Goal: Task Accomplishment & Management: Manage account settings

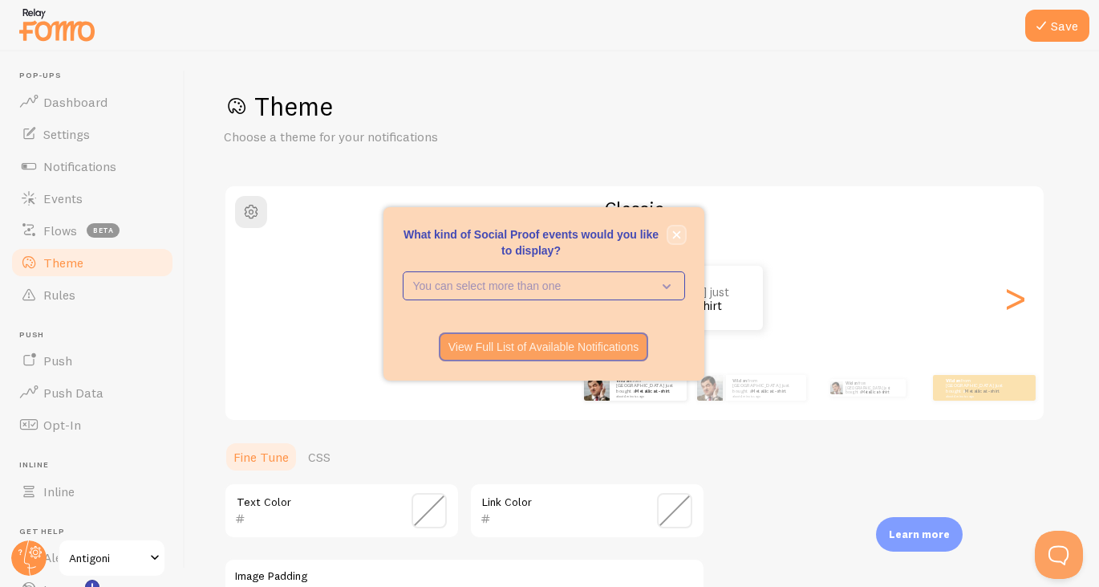
click at [685, 236] on button "close," at bounding box center [677, 234] width 17 height 17
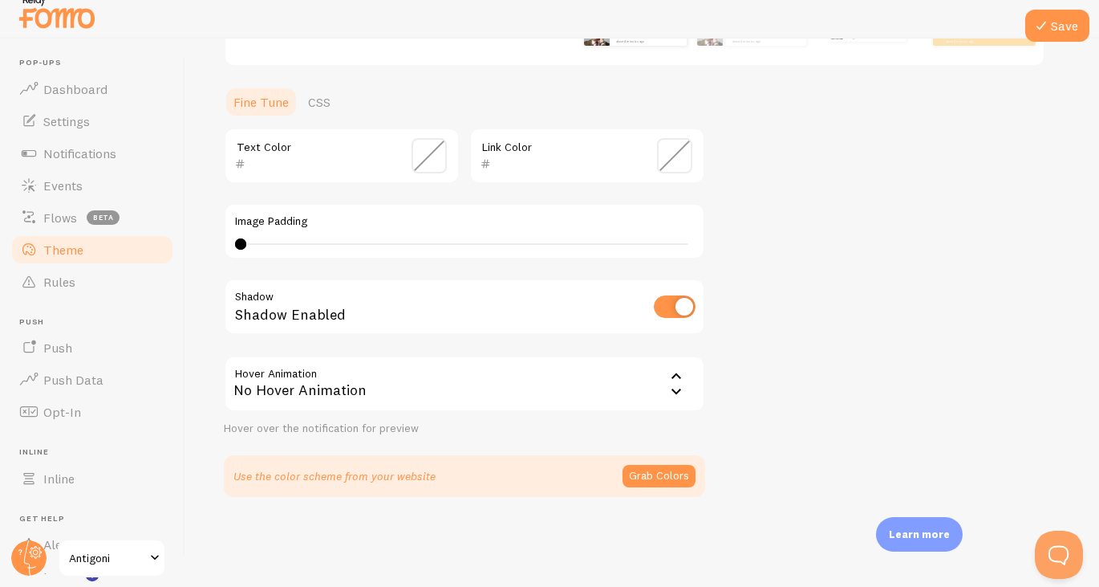
scroll to position [17, 0]
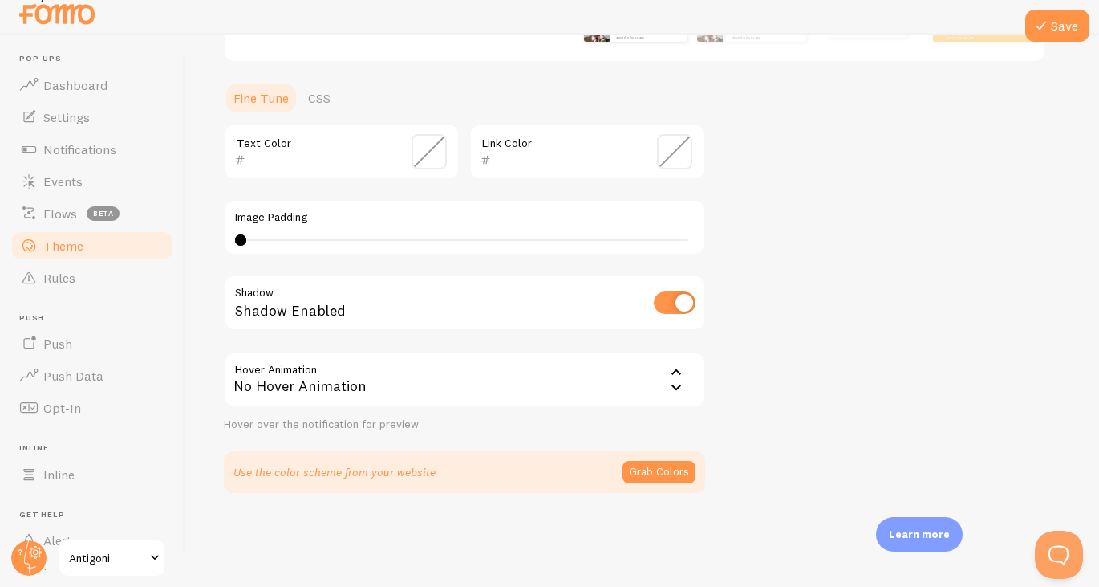
click at [665, 300] on input "checkbox" at bounding box center [675, 302] width 42 height 22
checkbox input "false"
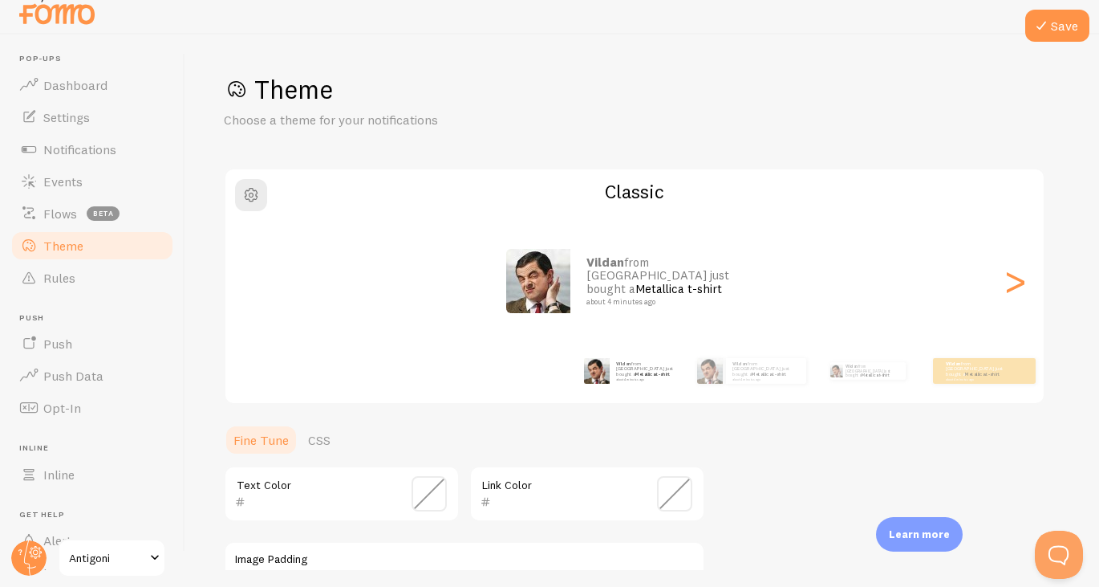
scroll to position [0, 0]
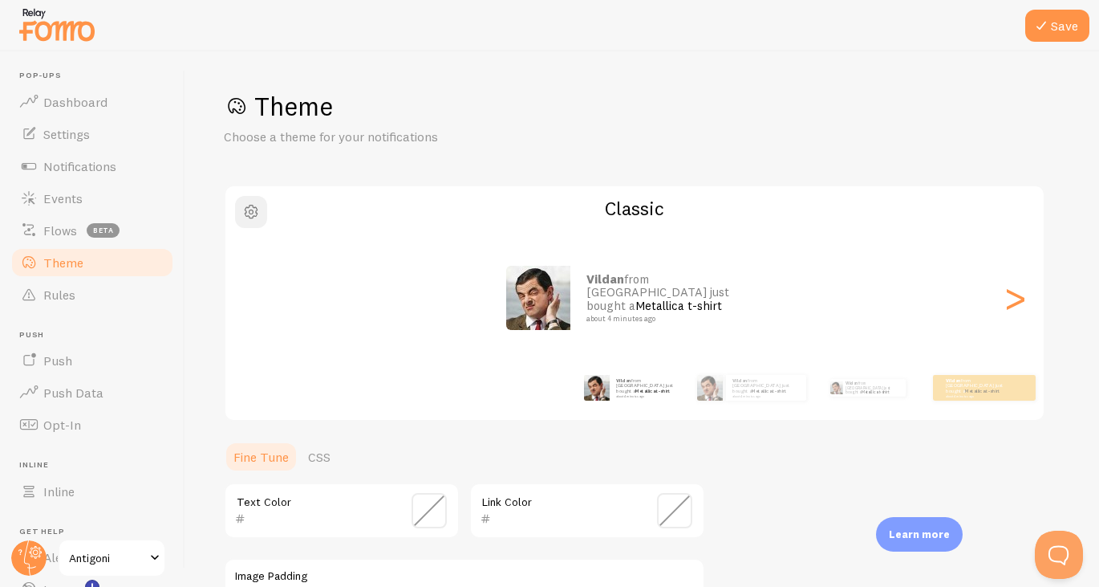
click at [238, 216] on button "button" at bounding box center [251, 212] width 32 height 32
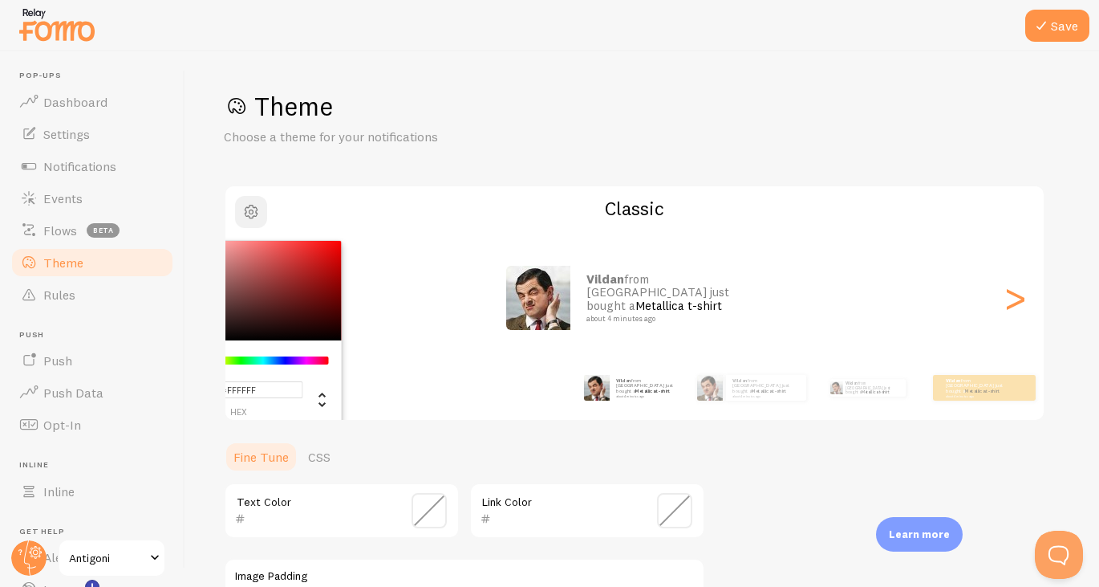
click at [238, 216] on button "button" at bounding box center [251, 212] width 32 height 32
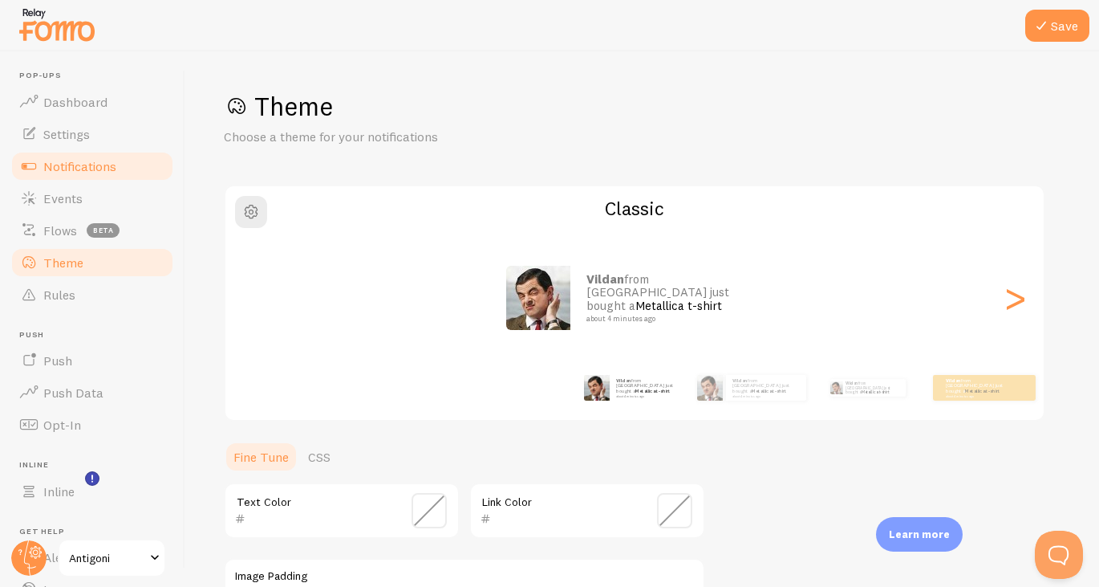
scroll to position [108, 0]
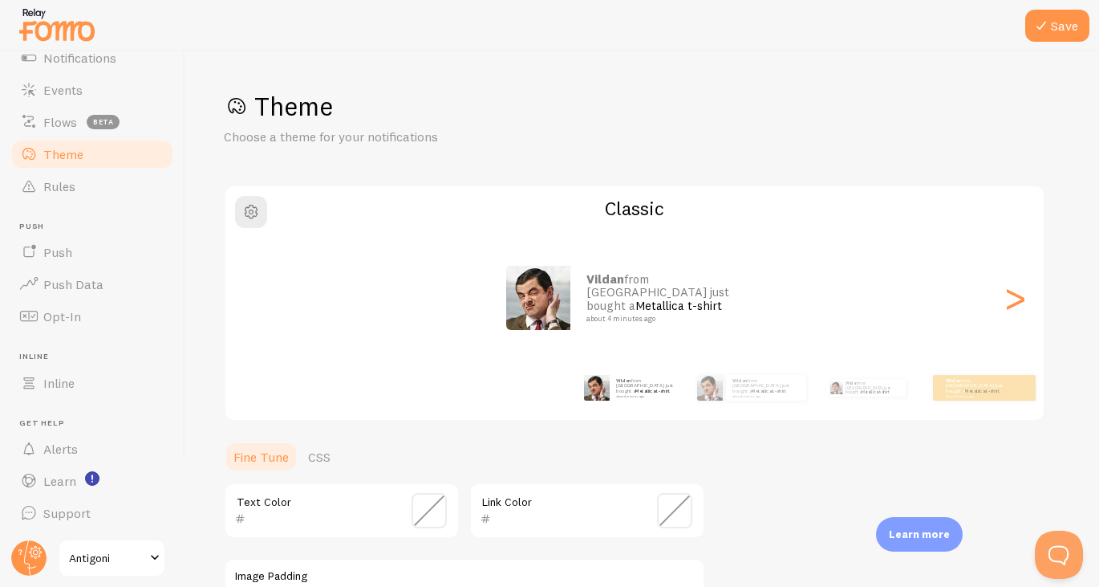
click at [127, 545] on link "Antigoni" at bounding box center [112, 557] width 108 height 39
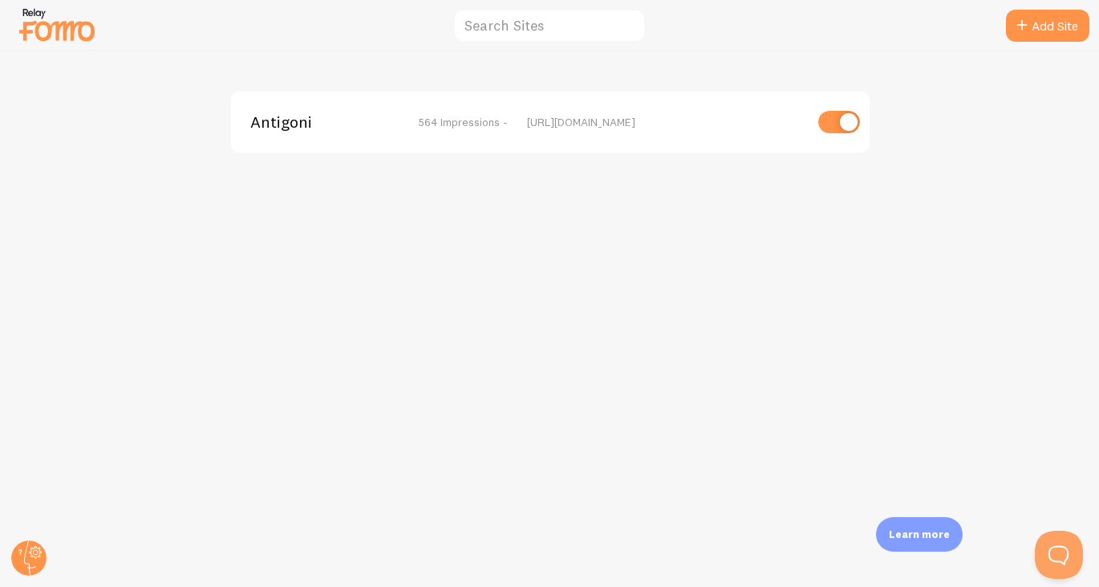
click at [828, 122] on input "checkbox" at bounding box center [840, 122] width 42 height 22
checkbox input "false"
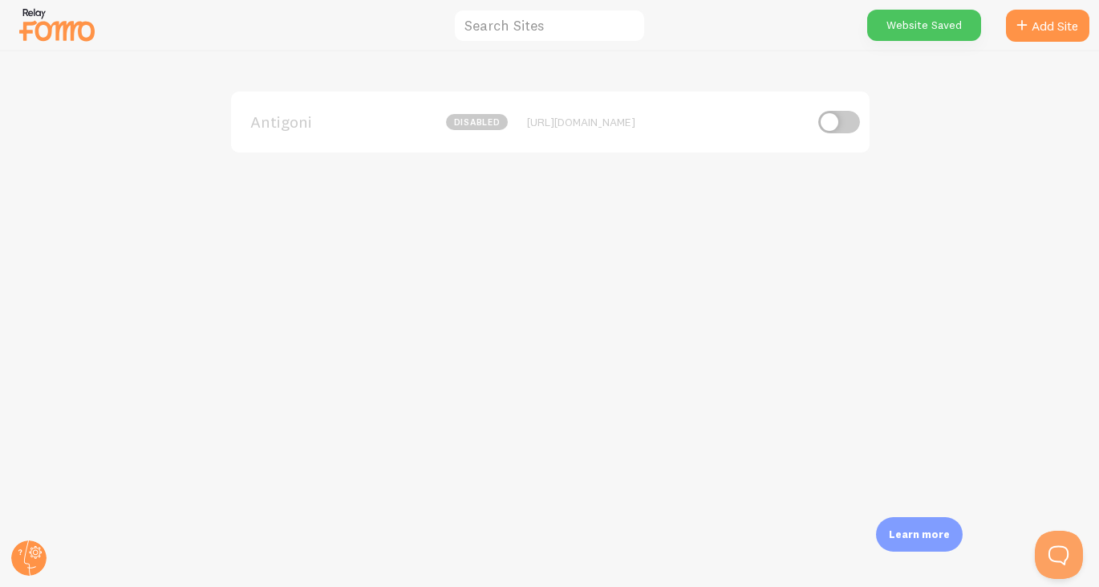
click at [758, 229] on div "Antigoni disabled [URL][DOMAIN_NAME]" at bounding box center [550, 318] width 1099 height 535
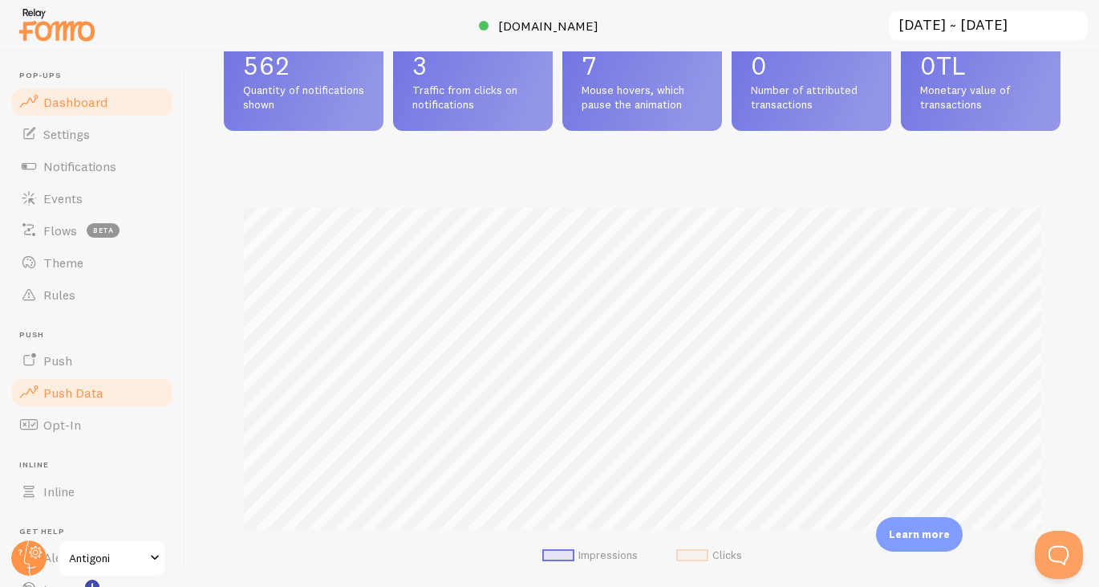
scroll to position [108, 0]
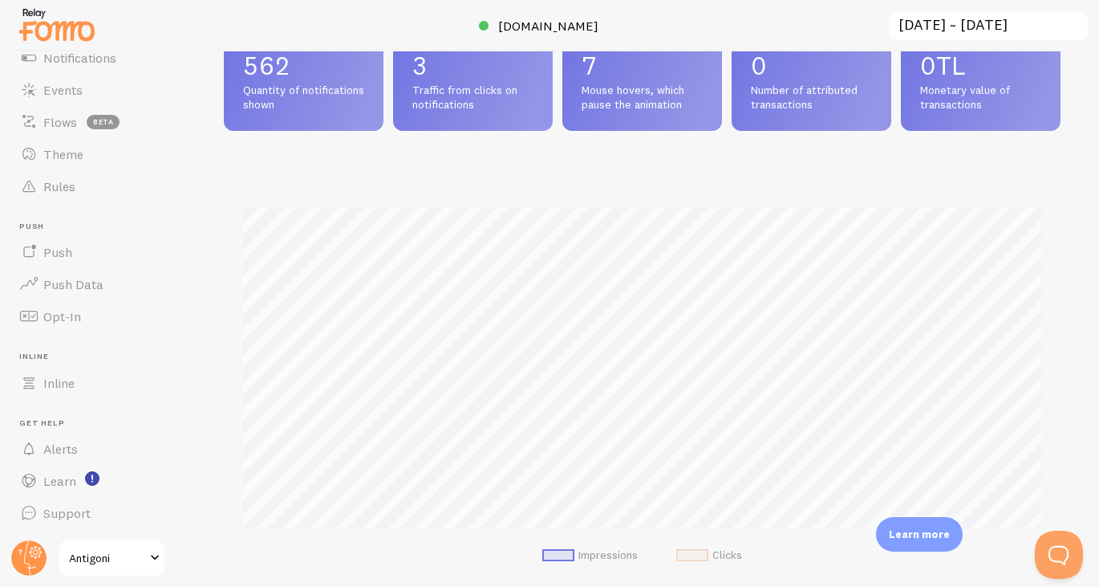
click at [76, 555] on span "Antigoni" at bounding box center [107, 557] width 76 height 19
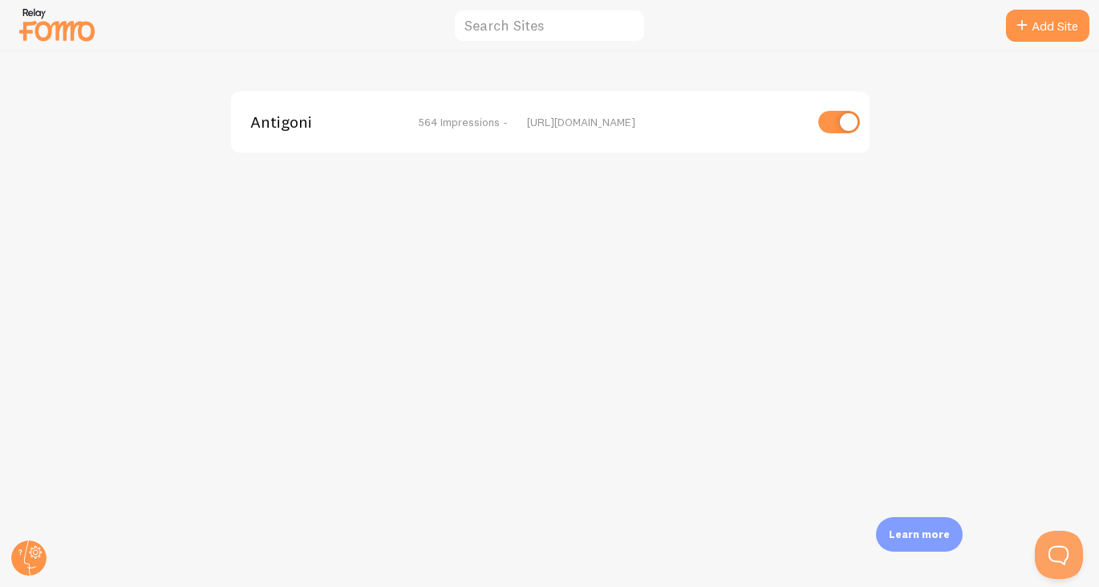
click at [823, 126] on input "checkbox" at bounding box center [840, 122] width 42 height 22
checkbox input "false"
